Goal: Book appointment/travel/reservation

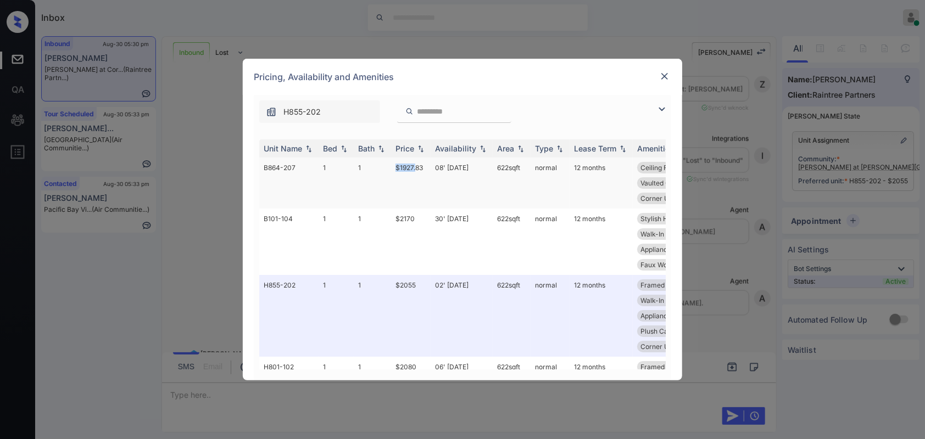
drag, startPoint x: 415, startPoint y: 170, endPoint x: 389, endPoint y: 171, distance: 25.3
click at [389, 171] on tr "B864-207 1 1 $1927.83 08' Oct 25 622 sqft normal 12 months Ceiling Fan Walk-In …" at bounding box center [546, 183] width 574 height 51
copy tr "$1927."
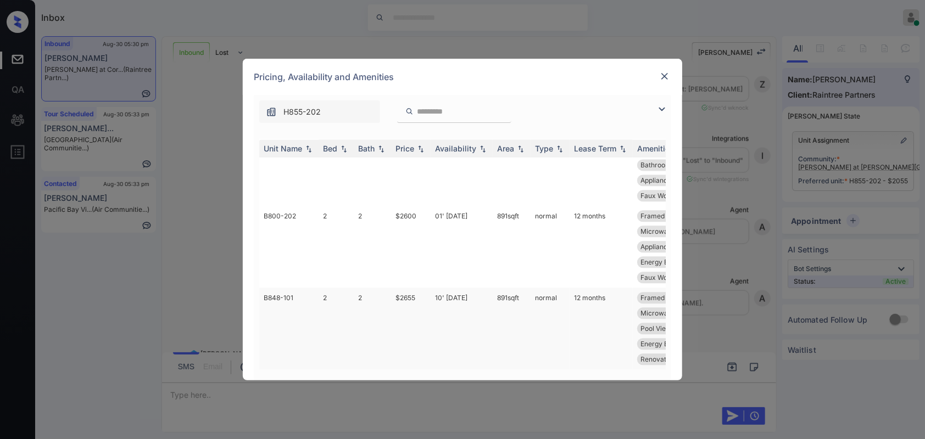
scroll to position [1284, 0]
click at [668, 74] on img at bounding box center [664, 76] width 11 height 11
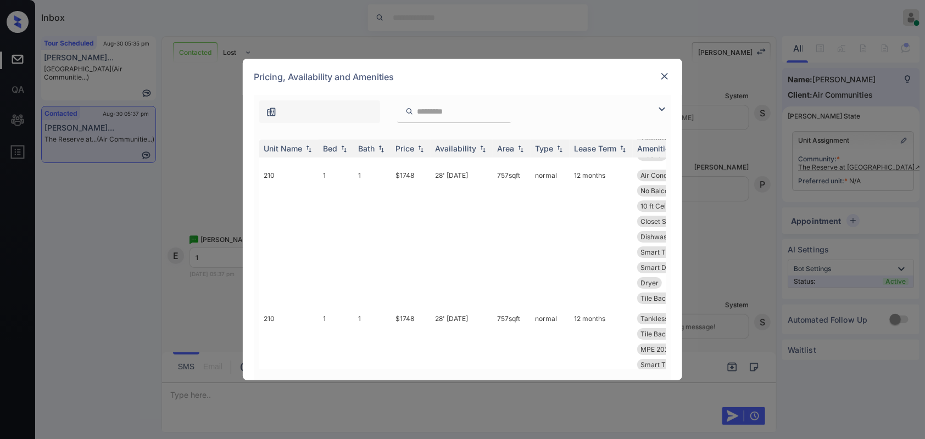
scroll to position [1626, 0]
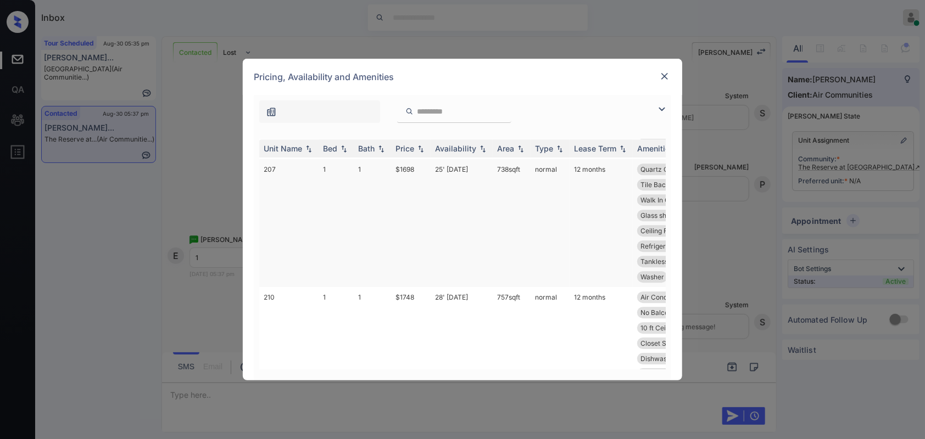
click at [413, 165] on td "$1698" at bounding box center [411, 223] width 40 height 128
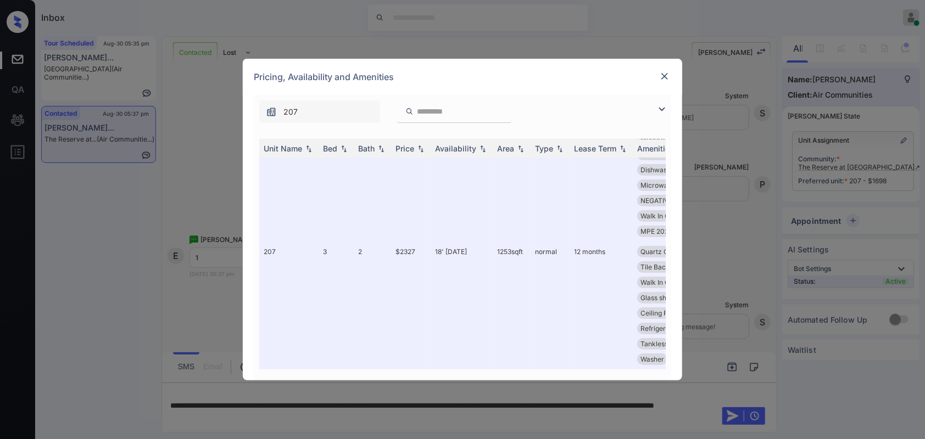
scroll to position [12470, 0]
click at [661, 74] on img at bounding box center [664, 76] width 11 height 11
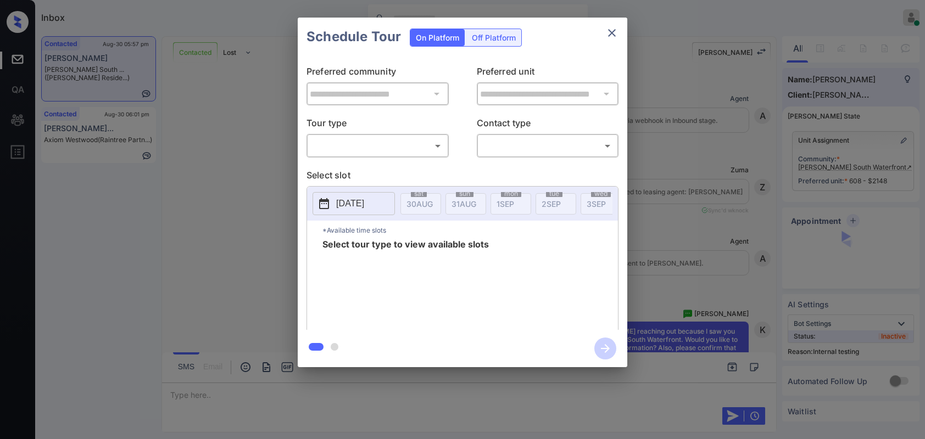
click at [395, 140] on body "Inbox Hope Jatap Online Set yourself offline Set yourself on break Profile Swit…" at bounding box center [462, 219] width 925 height 439
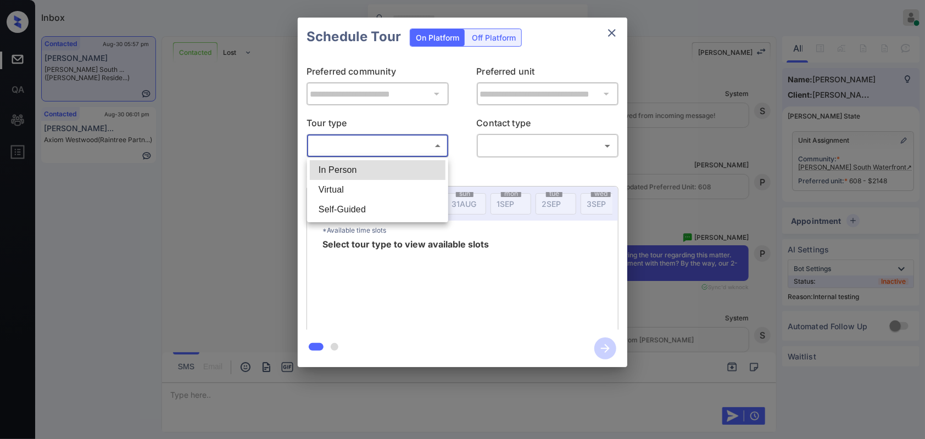
click at [367, 175] on li "In Person" at bounding box center [378, 170] width 136 height 20
type input "********"
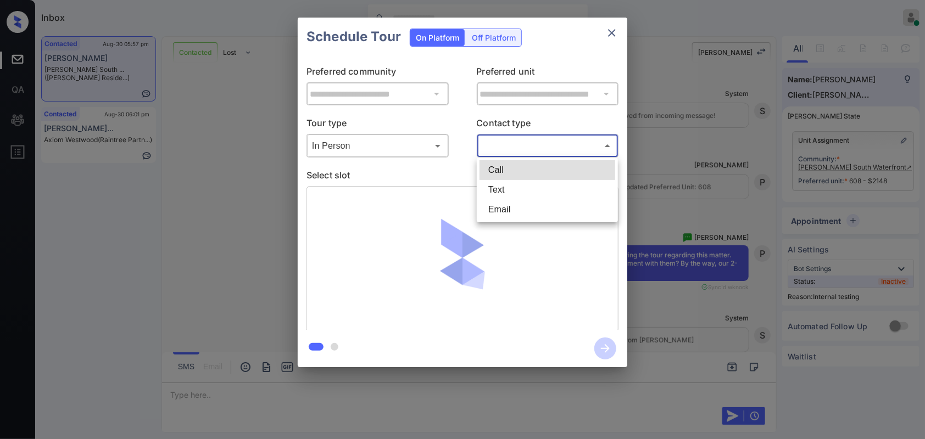
drag, startPoint x: 565, startPoint y: 148, endPoint x: 551, endPoint y: 184, distance: 39.0
click at [563, 154] on body "Inbox Hope Jatap Online Set yourself offline Set yourself on break Profile Swit…" at bounding box center [462, 219] width 925 height 439
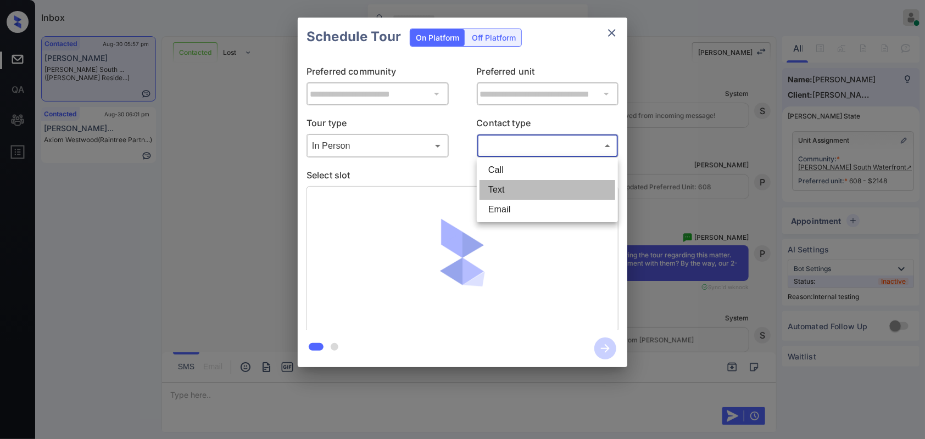
click at [546, 191] on li "Text" at bounding box center [547, 190] width 136 height 20
type input "****"
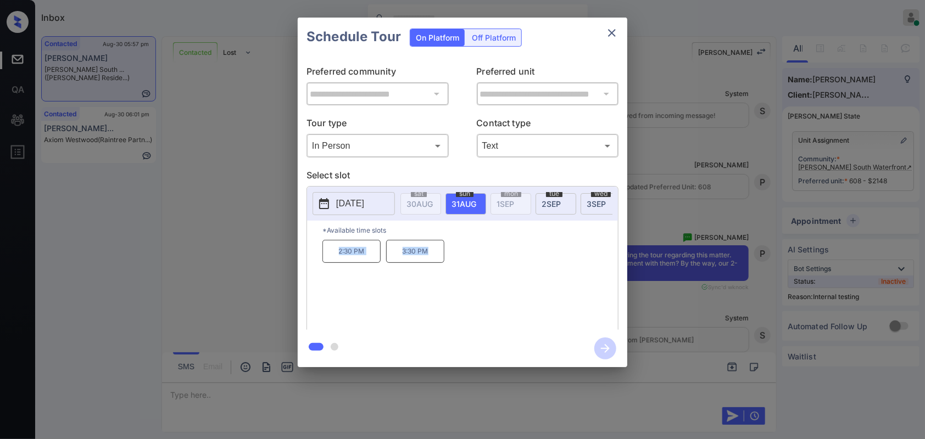
drag, startPoint x: 437, startPoint y: 253, endPoint x: 337, endPoint y: 262, distance: 100.4
click at [337, 262] on div "2:30 PM 3:30 PM" at bounding box center [469, 284] width 295 height 88
copy div "2:30 PM 3:30 PM"
click at [616, 35] on icon "close" at bounding box center [611, 32] width 13 height 13
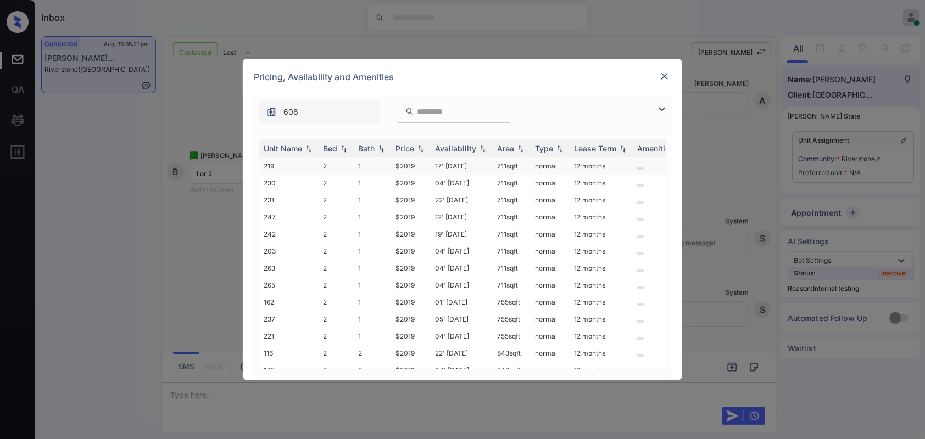
click at [403, 161] on td "$2019" at bounding box center [411, 166] width 40 height 17
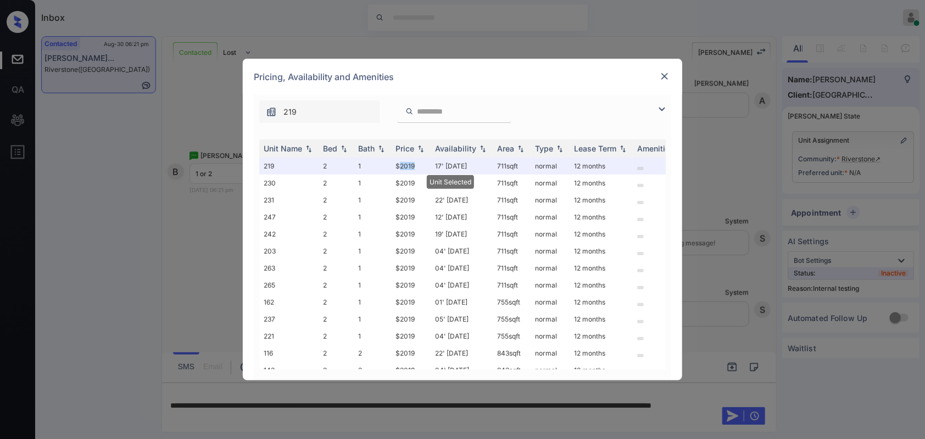
click at [667, 72] on img at bounding box center [664, 76] width 11 height 11
